Goal: Task Accomplishment & Management: Manage account settings

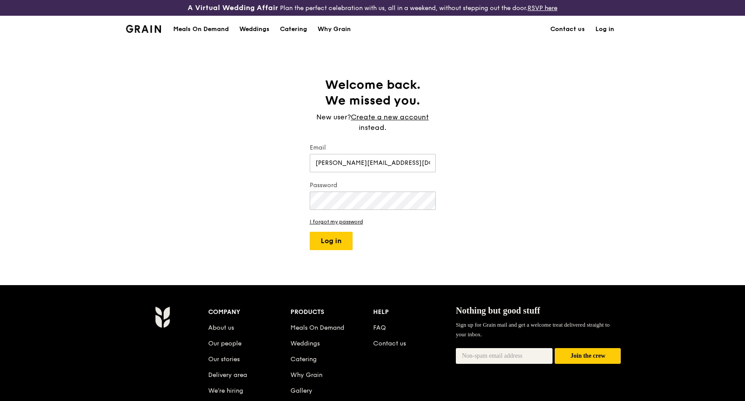
click at [338, 237] on button "Log in" at bounding box center [331, 241] width 43 height 18
select select "100"
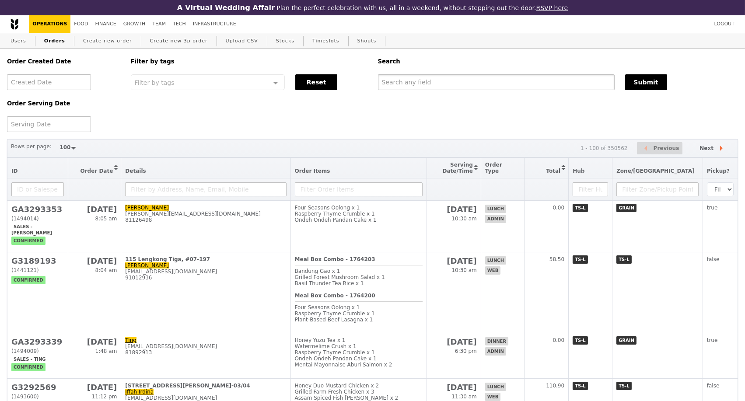
click at [465, 85] on input "text" at bounding box center [496, 82] width 237 height 16
paste input "G3292740"
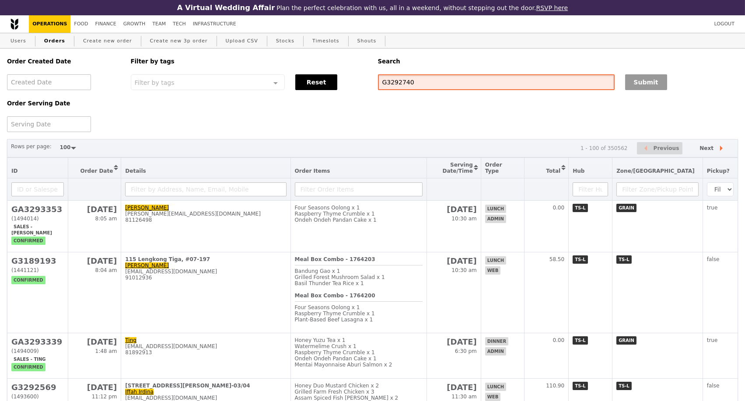
type input "G3292740"
click at [638, 84] on button "Submit" at bounding box center [646, 82] width 42 height 16
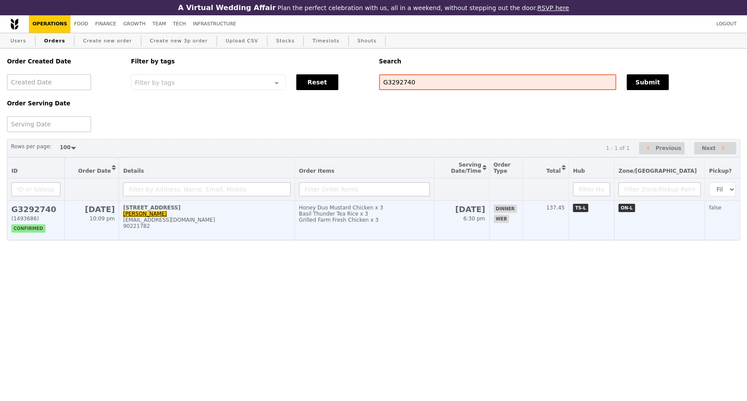
click at [227, 229] on div "90221782" at bounding box center [207, 226] width 168 height 6
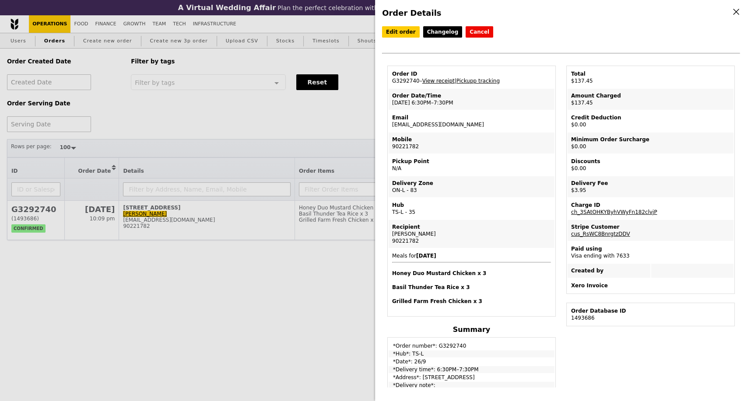
click at [444, 82] on link "View receipt" at bounding box center [438, 81] width 32 height 6
click at [396, 33] on link "Edit order" at bounding box center [401, 31] width 38 height 11
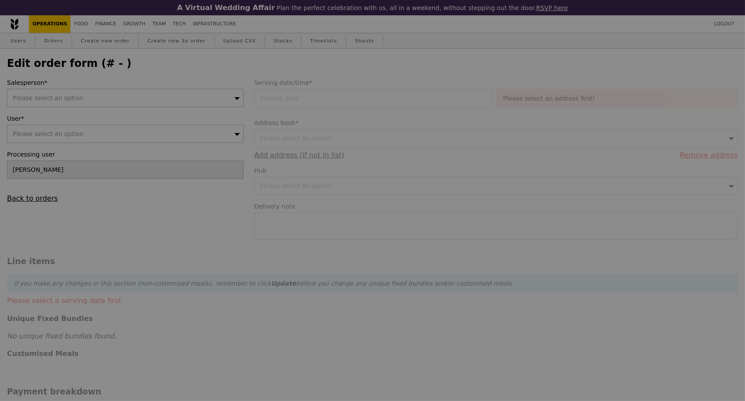
type input "[DATE]"
type input "133.50"
type input "2.71"
type input "2.95"
type input "136.45"
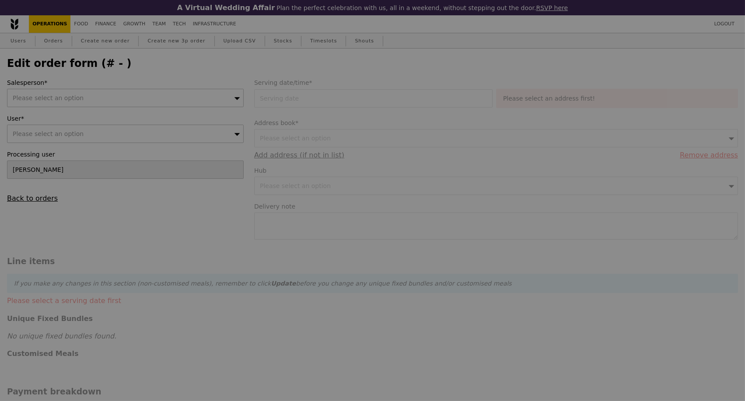
type input "Loading..."
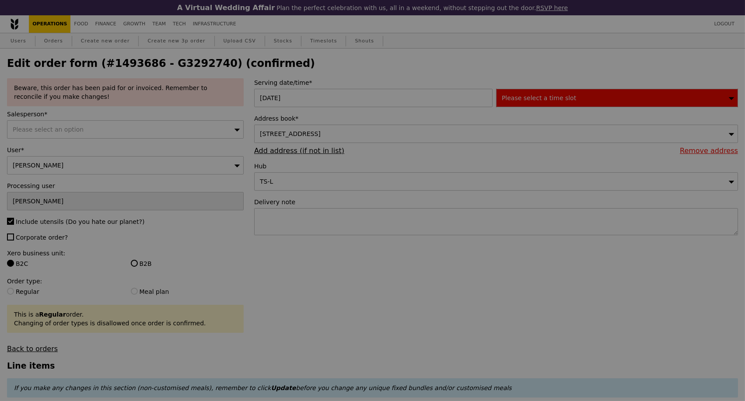
type input "7"
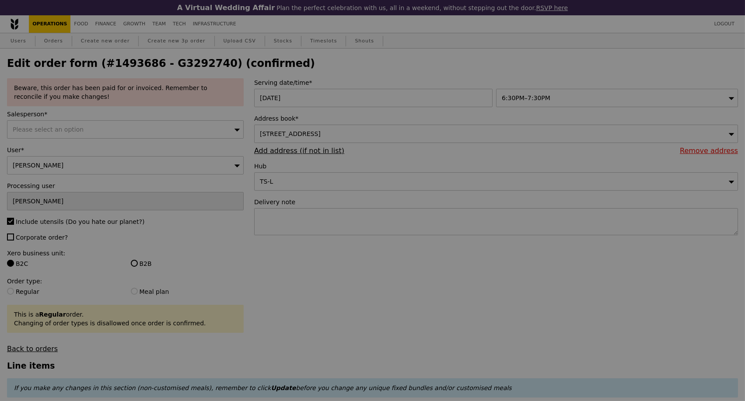
type input "Update"
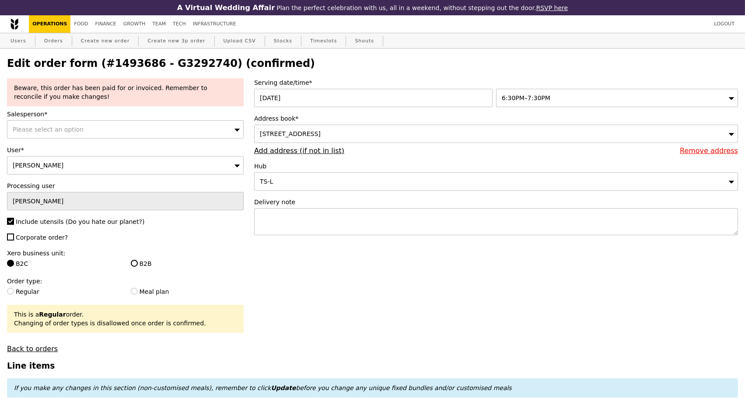
click at [692, 155] on link "Remove address" at bounding box center [709, 151] width 58 height 8
click at [290, 155] on link "Add address (if not in list)" at bounding box center [299, 151] width 90 height 8
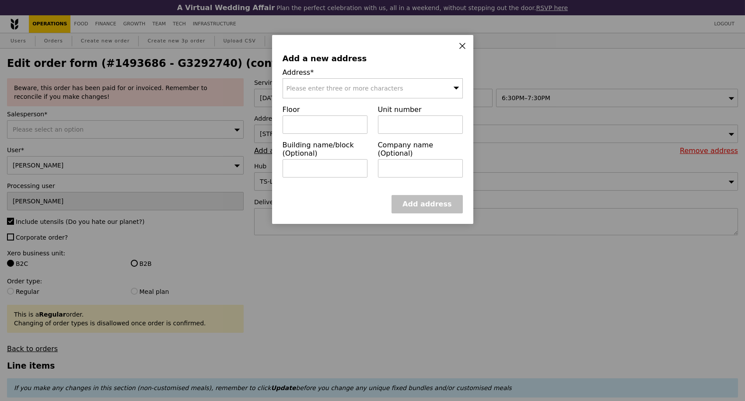
click at [421, 83] on div "Please enter three or more characters" at bounding box center [373, 88] width 180 height 20
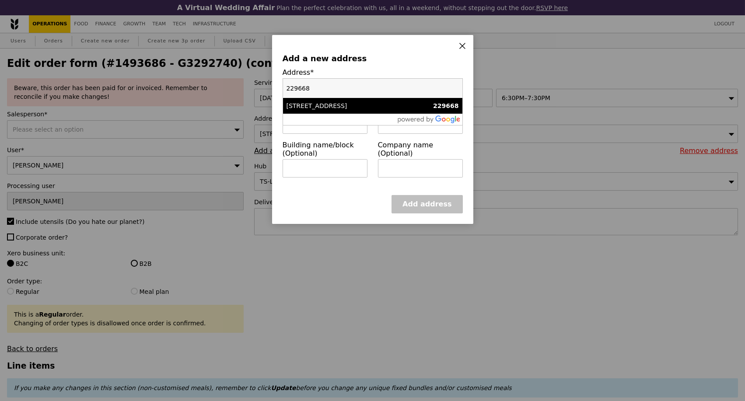
type input "229668"
click at [325, 108] on div "[STREET_ADDRESS]" at bounding box center [350, 105] width 129 height 9
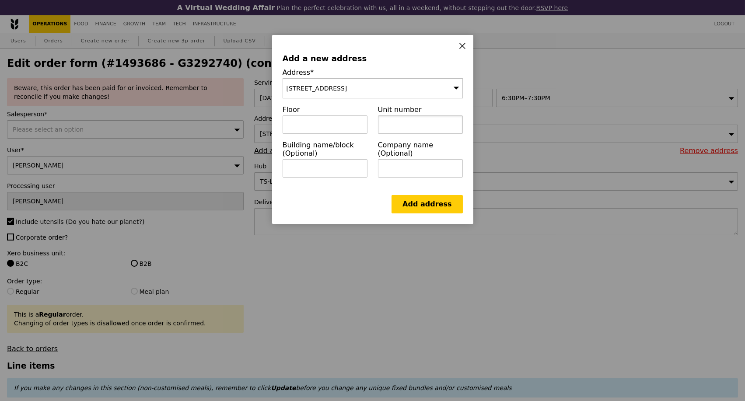
click at [394, 123] on input "text" at bounding box center [420, 124] width 85 height 18
paste input "14-06"
type input "14-06"
click at [430, 212] on link "Add address" at bounding box center [426, 204] width 71 height 18
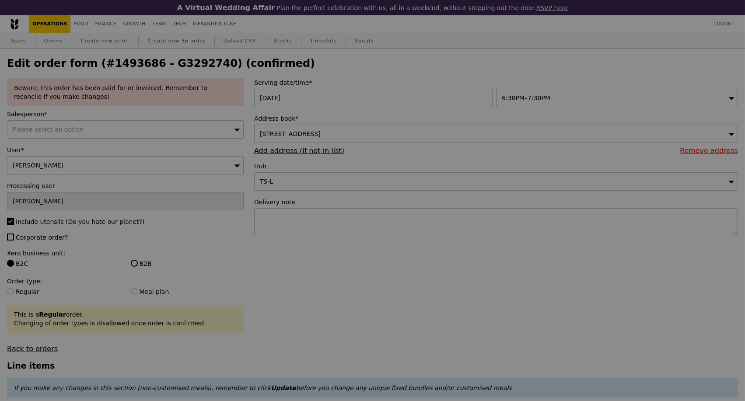
type input "Update"
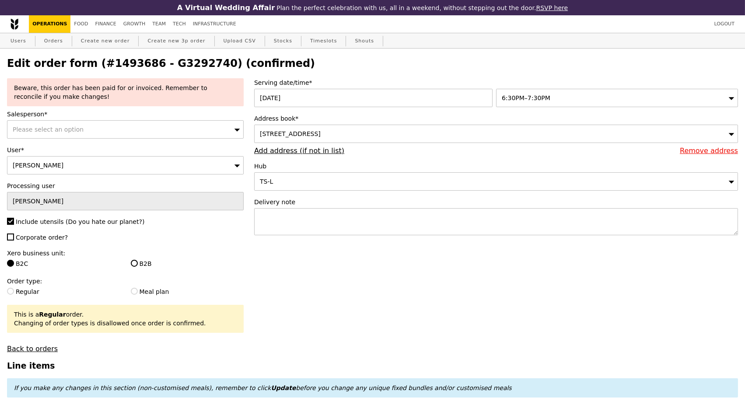
click at [395, 140] on div "[STREET_ADDRESS]" at bounding box center [496, 134] width 484 height 18
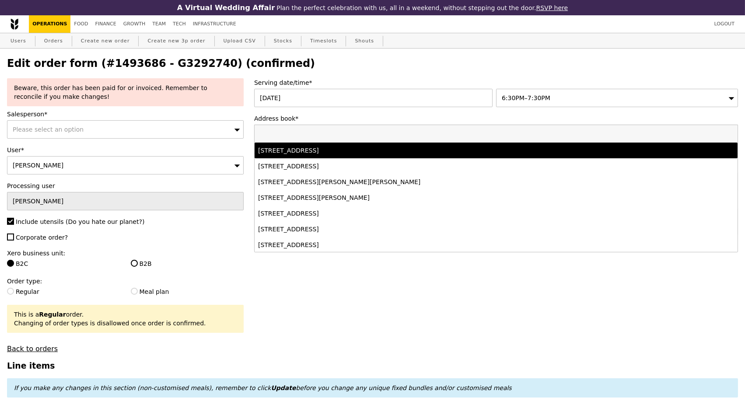
paste input "229668"
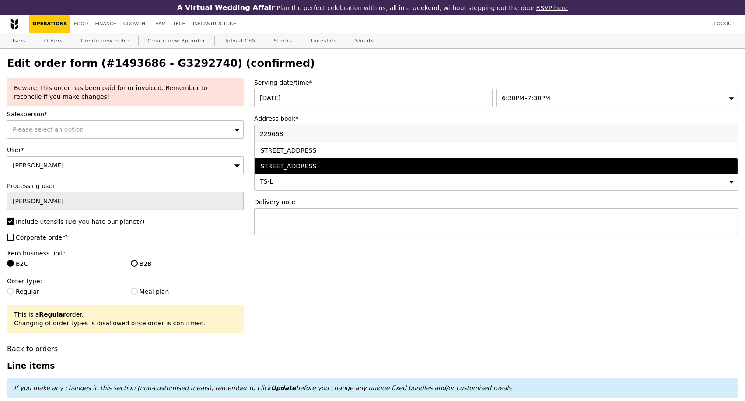
type input "229668"
click at [374, 183] on div "TS-L" at bounding box center [496, 181] width 484 height 18
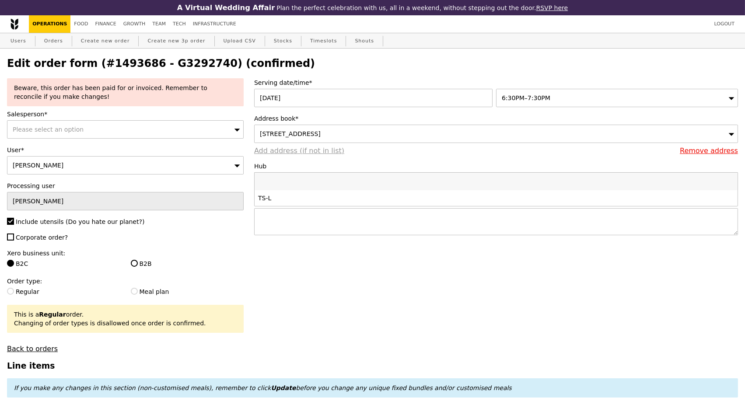
click at [267, 155] on link "Add address (if not in list)" at bounding box center [299, 151] width 90 height 8
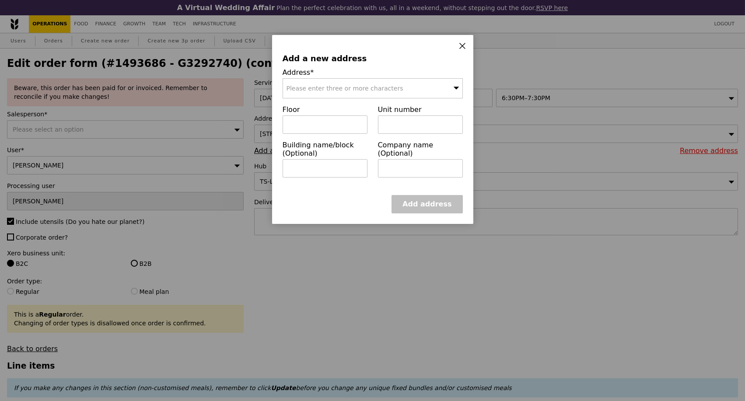
click at [327, 94] on div "Please enter three or more characters" at bounding box center [373, 88] width 180 height 20
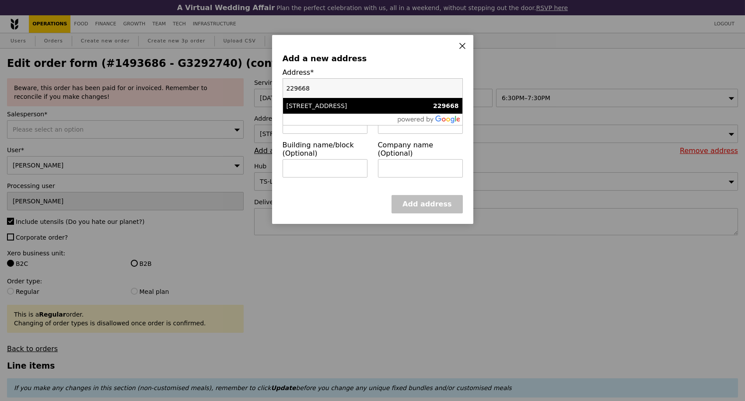
type input "229668"
click at [328, 108] on div "[STREET_ADDRESS]" at bounding box center [350, 105] width 129 height 9
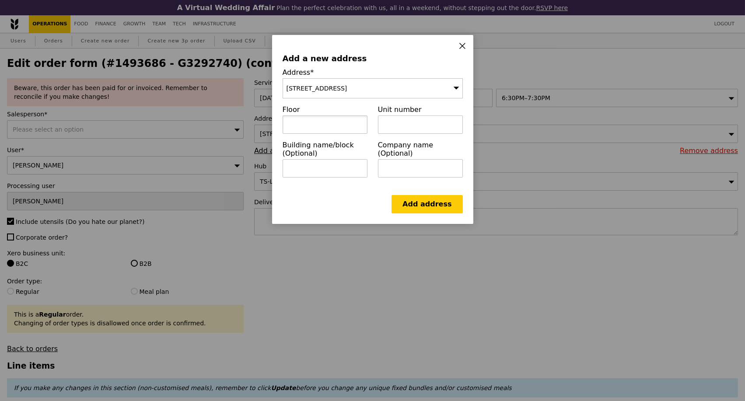
click at [308, 129] on input "text" at bounding box center [325, 124] width 85 height 18
paste input "14-0"
type input "14-06"
click at [430, 213] on link "Add address" at bounding box center [426, 204] width 71 height 18
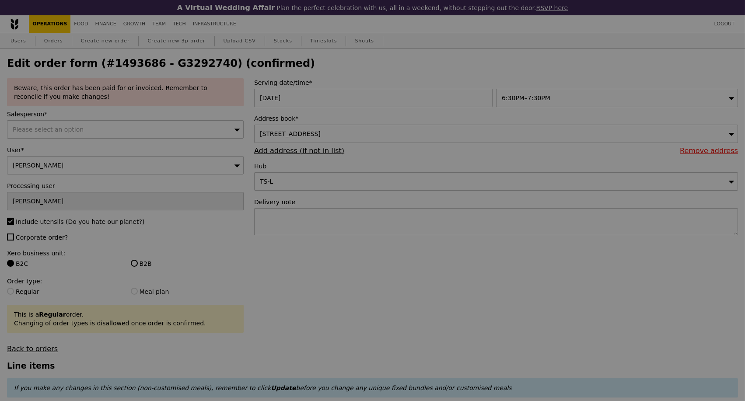
type input "Update"
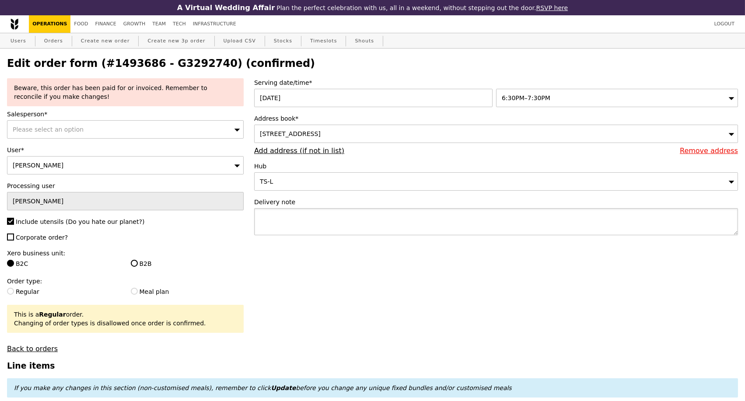
click at [321, 220] on textarea at bounding box center [496, 221] width 484 height 27
paste textarea "[STREET_ADDRESS], 229668"
type textarea "[STREET_ADDRESS], 229668"
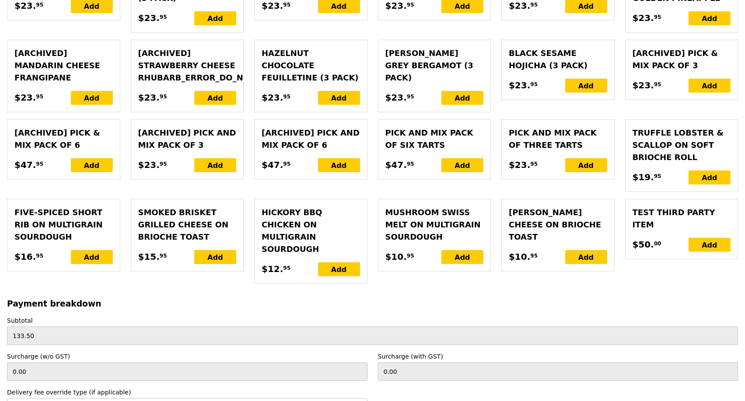
scroll to position [2089, 0]
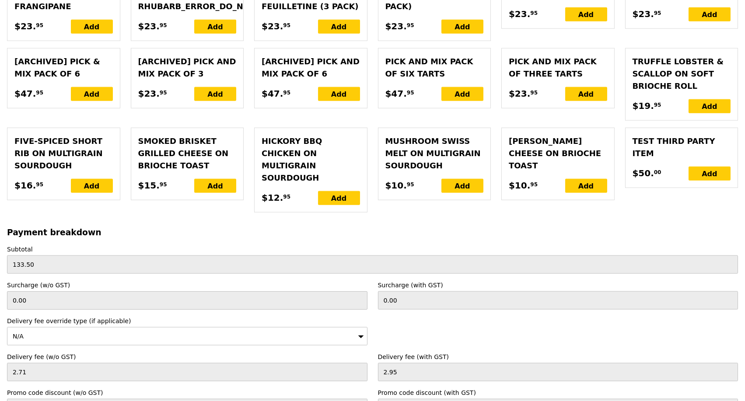
type input "Loading..."
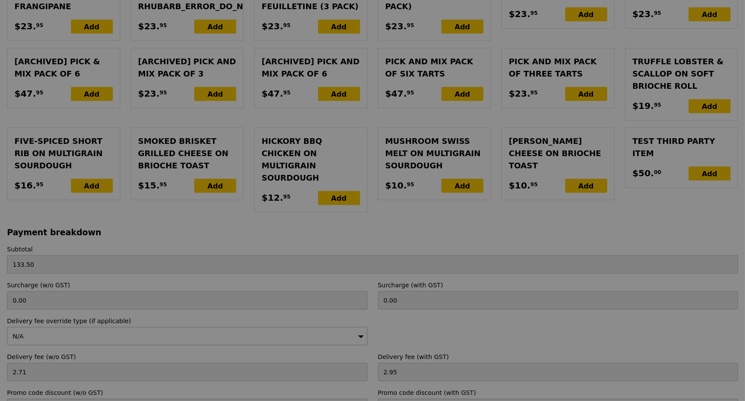
type input "1.79"
type input "1.95"
type input "138.40"
type input "Update"
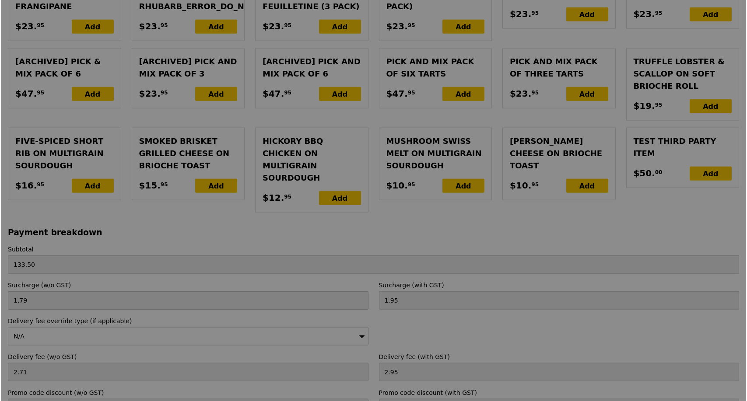
scroll to position [0, 0]
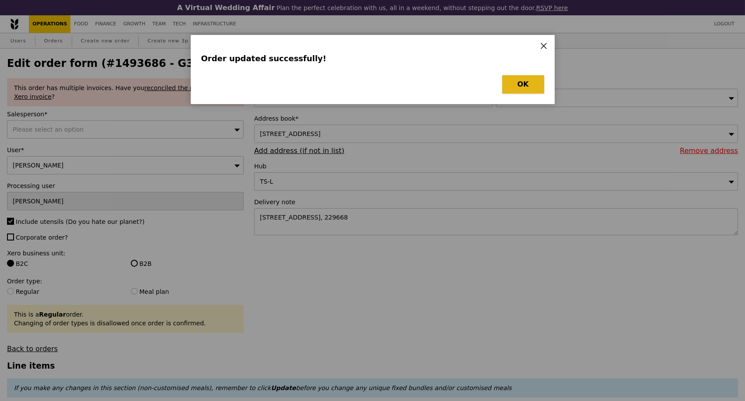
click at [527, 88] on button "OK" at bounding box center [523, 84] width 42 height 18
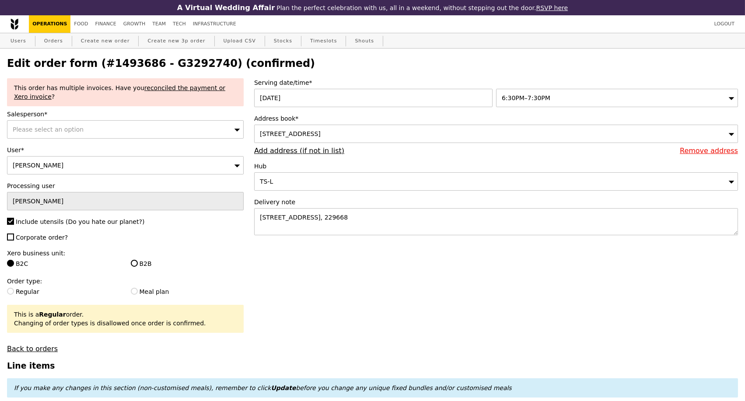
click at [167, 62] on h2 "Edit order form (#1493686 - G3292740) (confirmed)" at bounding box center [372, 63] width 731 height 12
copy h2 "G3292740"
click at [53, 45] on link "Orders" at bounding box center [54, 41] width 26 height 16
select select "100"
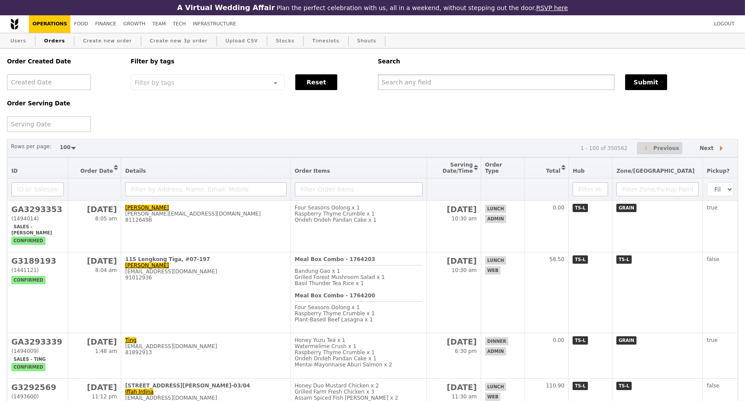
click at [413, 80] on input "text" at bounding box center [496, 82] width 237 height 16
paste input "G3292740"
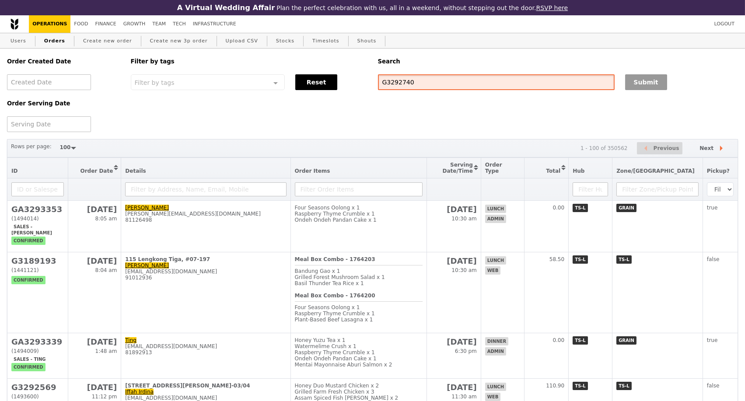
type input "G3292740"
click at [658, 90] on button "Submit" at bounding box center [646, 82] width 42 height 16
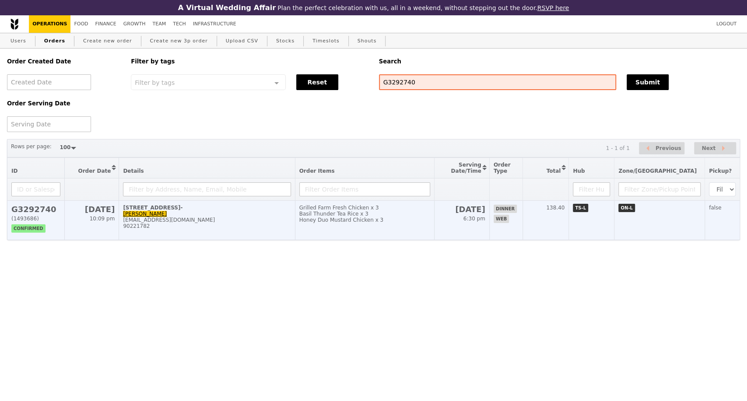
click at [264, 223] on div "[EMAIL_ADDRESS][DOMAIN_NAME]" at bounding box center [207, 220] width 168 height 6
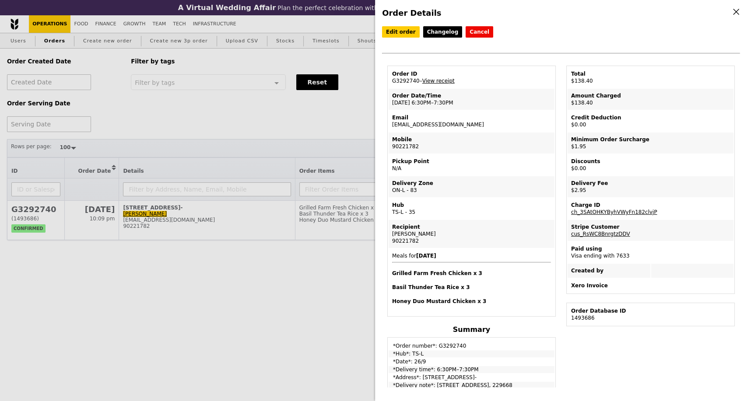
click at [439, 84] on link "View receipt" at bounding box center [438, 81] width 32 height 6
drag, startPoint x: 34, startPoint y: 302, endPoint x: 31, endPoint y: 295, distance: 7.3
click at [34, 302] on div "Order Details Edit order Changelog Cancel Order ID G3292740 – View receipt Orde…" at bounding box center [373, 200] width 747 height 401
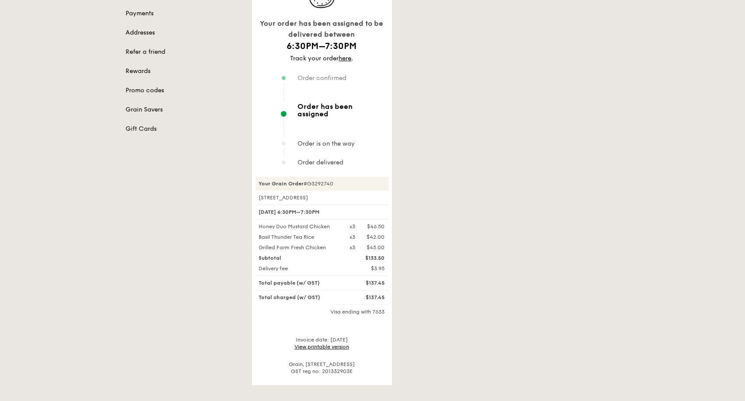
scroll to position [146, 0]
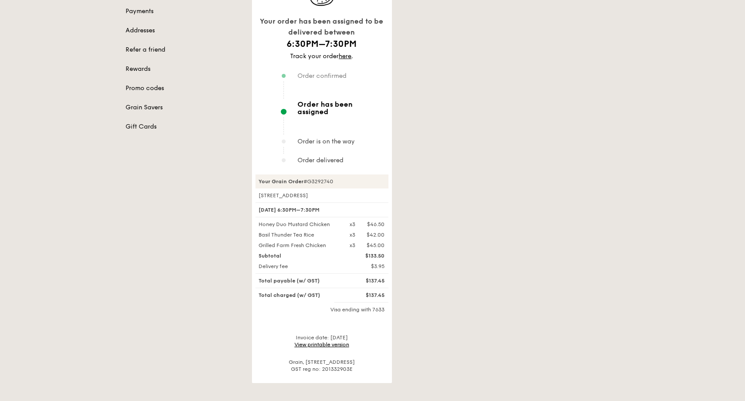
click at [317, 342] on link "View printable version" at bounding box center [321, 345] width 55 height 6
